Goal: Transaction & Acquisition: Purchase product/service

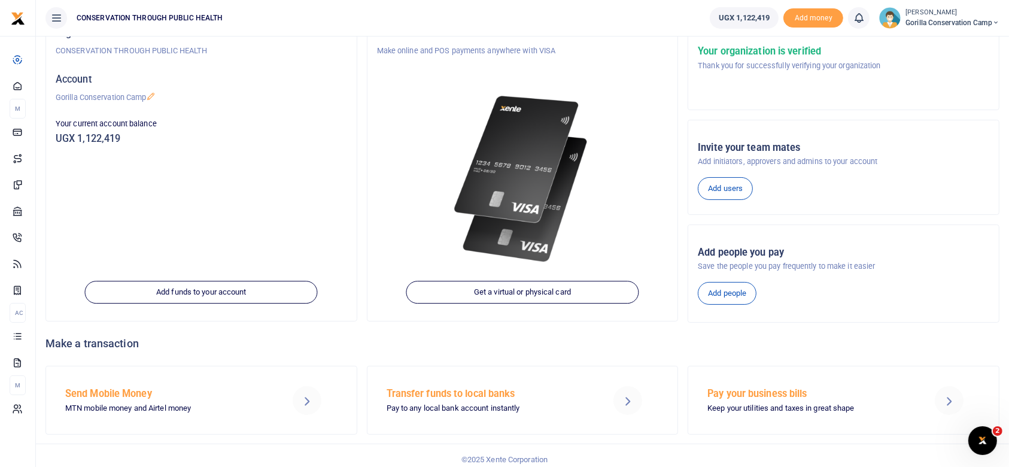
scroll to position [96, 0]
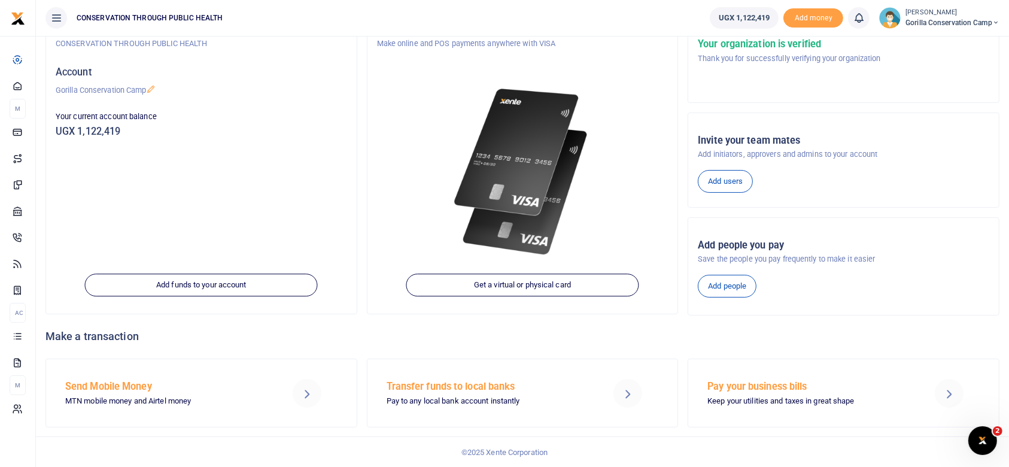
click at [118, 385] on h5 "Send Mobile Money" at bounding box center [166, 386] width 202 height 12
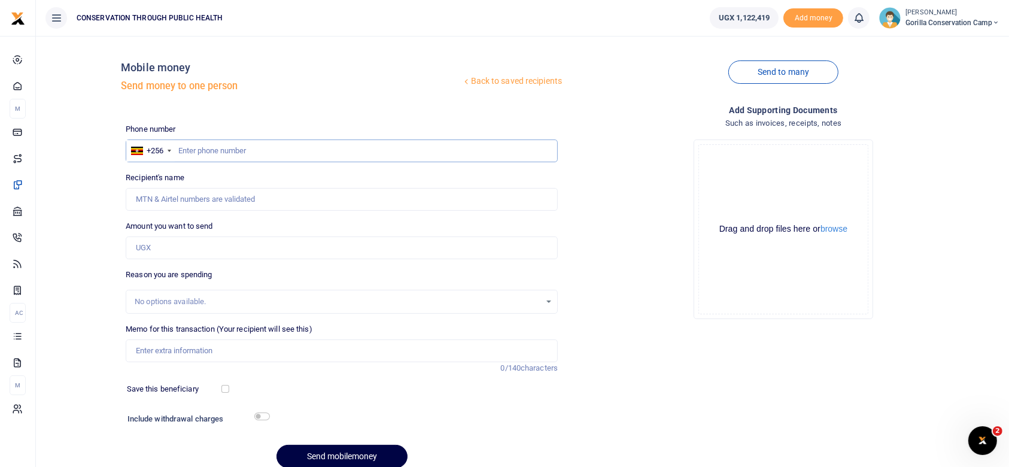
click at [187, 146] on input "text" at bounding box center [342, 150] width 432 height 23
type input "780484259"
type input "[PERSON_NAME]"
type input "780484259"
click at [163, 248] on input "Amount you want to send" at bounding box center [342, 247] width 432 height 23
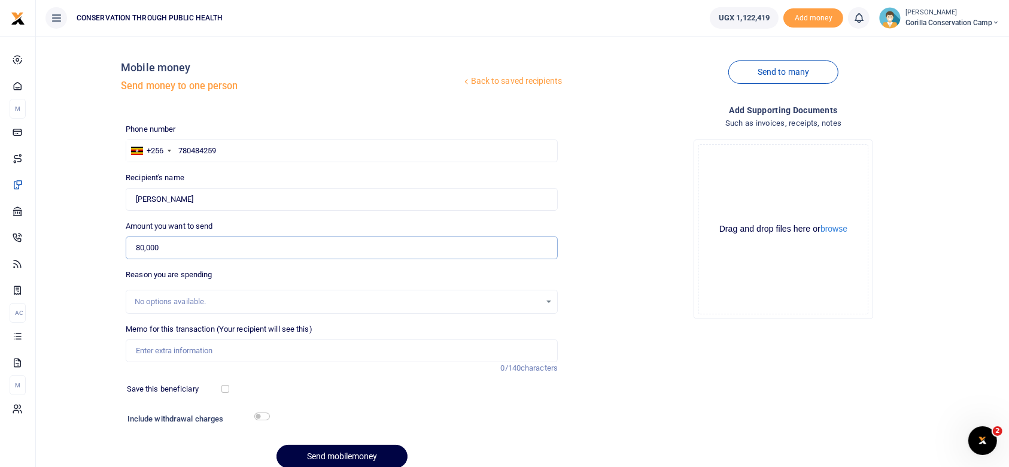
type input "80,000"
click at [151, 349] on input "Memo for this transaction (Your recipient will see this)" at bounding box center [342, 350] width 432 height 23
type input "Fuel for pumping water"
click at [260, 410] on div "Include withdrawal charges" at bounding box center [196, 419] width 147 height 19
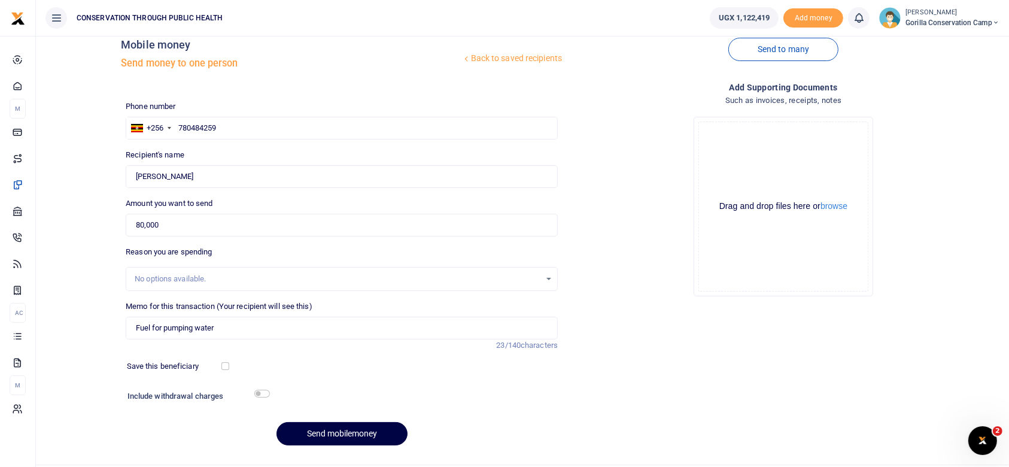
scroll to position [51, 0]
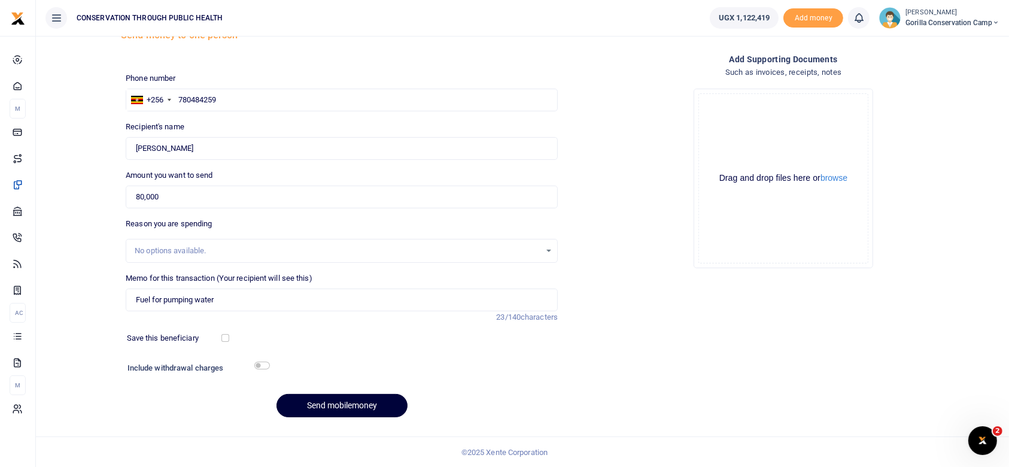
click at [359, 404] on button "Send mobilemoney" at bounding box center [341, 405] width 131 height 23
click at [179, 95] on input "text" at bounding box center [342, 100] width 432 height 23
type input "774737714"
type input "[PERSON_NAME]"
type input "774737714"
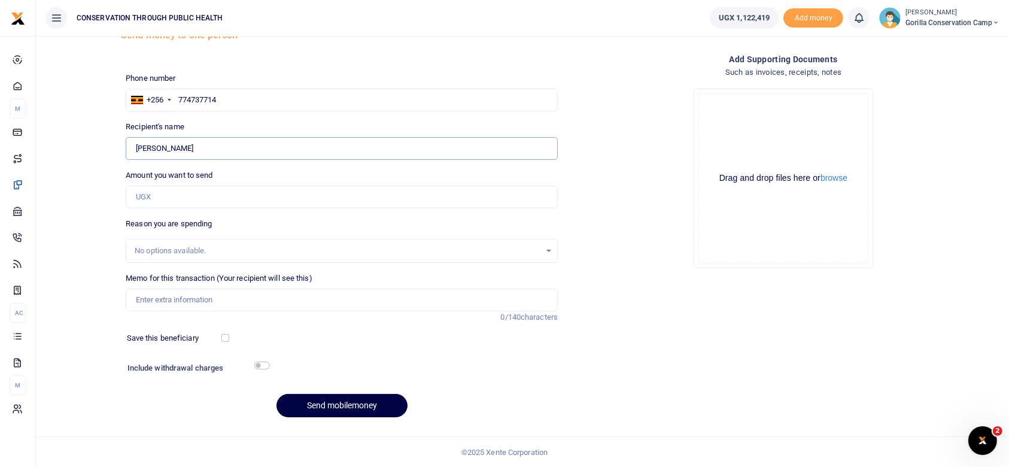
click at [196, 146] on input "Found" at bounding box center [342, 148] width 432 height 23
type input "M"
type input "High way [GEOGRAPHIC_DATA]"
click at [157, 197] on input "Amount you want to send" at bounding box center [342, 196] width 432 height 23
type input "247,000"
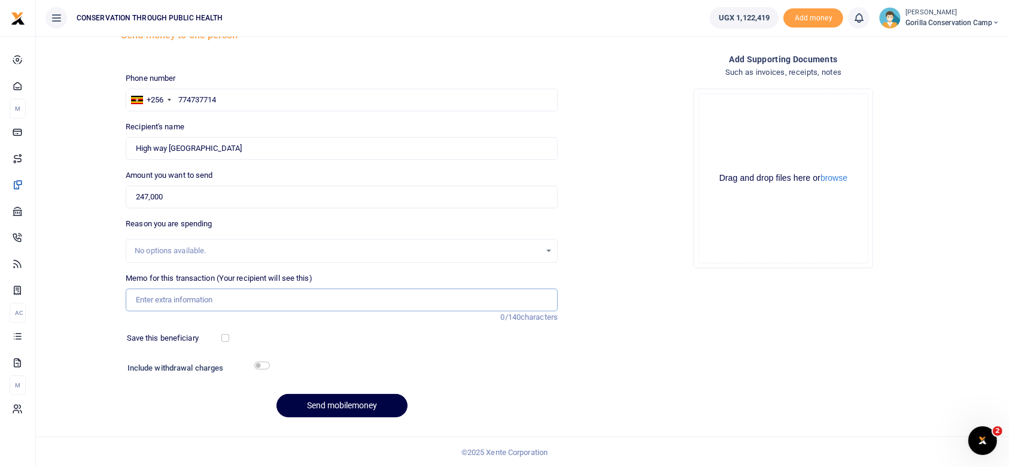
click at [176, 297] on input "Memo for this transaction (Your recipient will see this)" at bounding box center [342, 299] width 432 height 23
type input "Generator fuel for the camp"
click at [368, 406] on button "Send mobilemoney" at bounding box center [341, 405] width 131 height 23
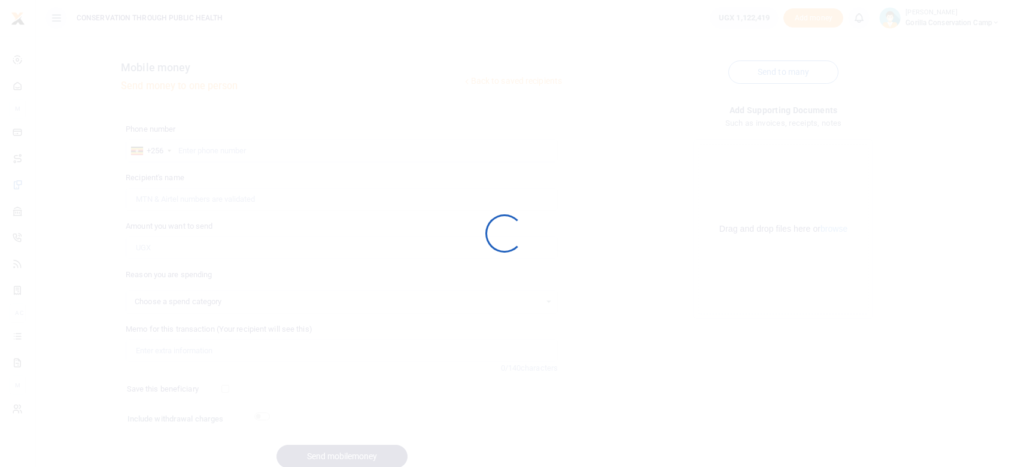
select select
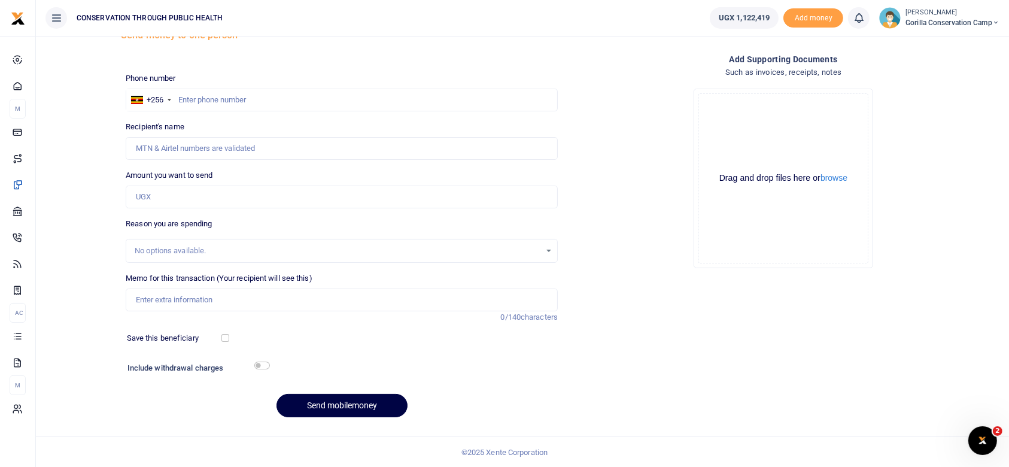
click at [925, 16] on small "[PERSON_NAME]" at bounding box center [952, 13] width 94 height 10
click at [940, 87] on link "Logout" at bounding box center [953, 87] width 95 height 17
